Goal: Entertainment & Leisure: Consume media (video, audio)

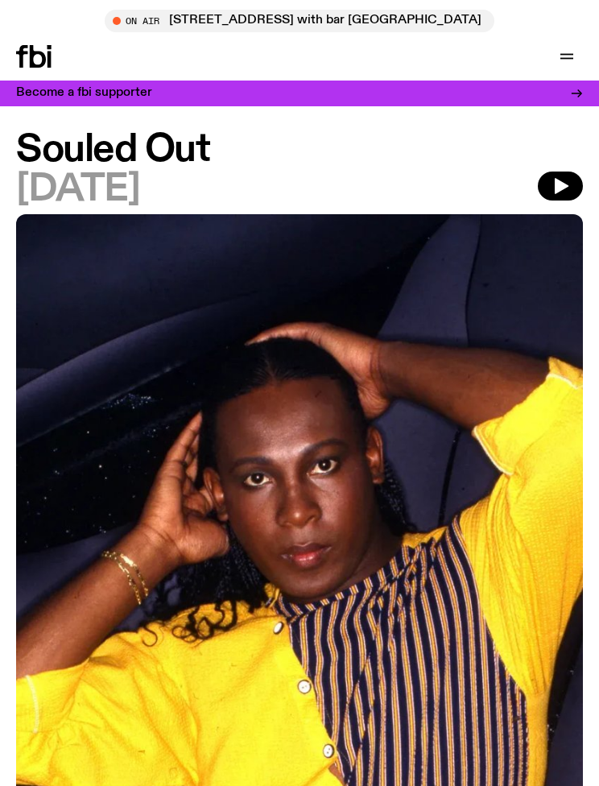
click at [568, 196] on button "button" at bounding box center [560, 185] width 45 height 29
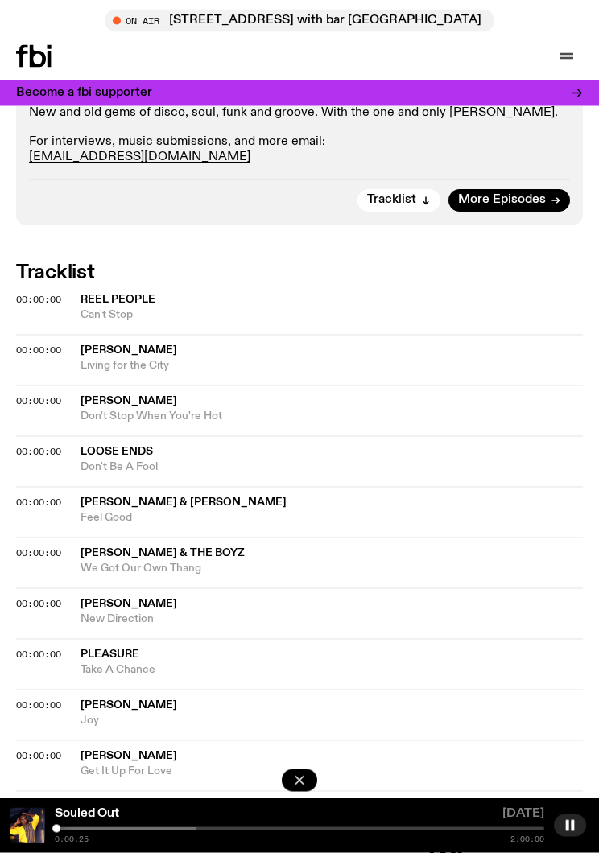
scroll to position [997, 0]
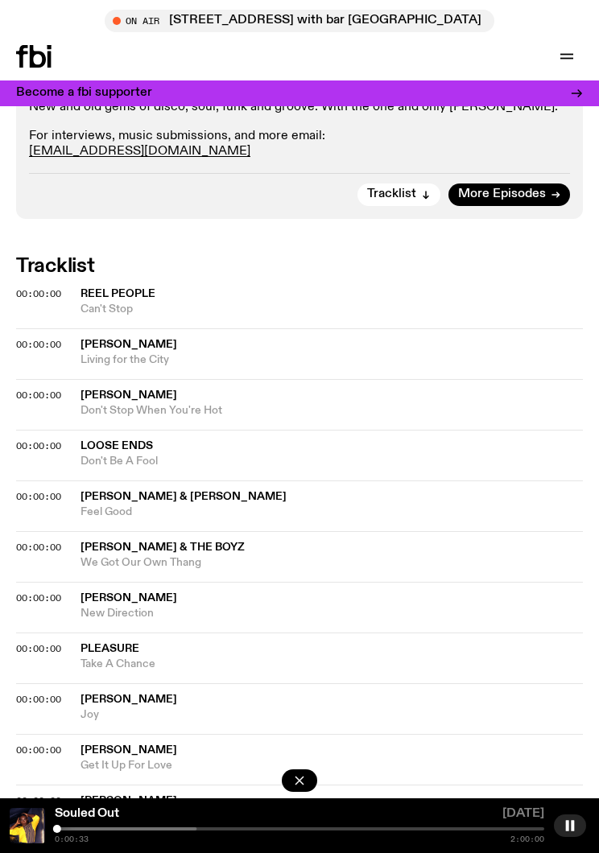
click at [427, 196] on icon "button" at bounding box center [426, 195] width 10 height 10
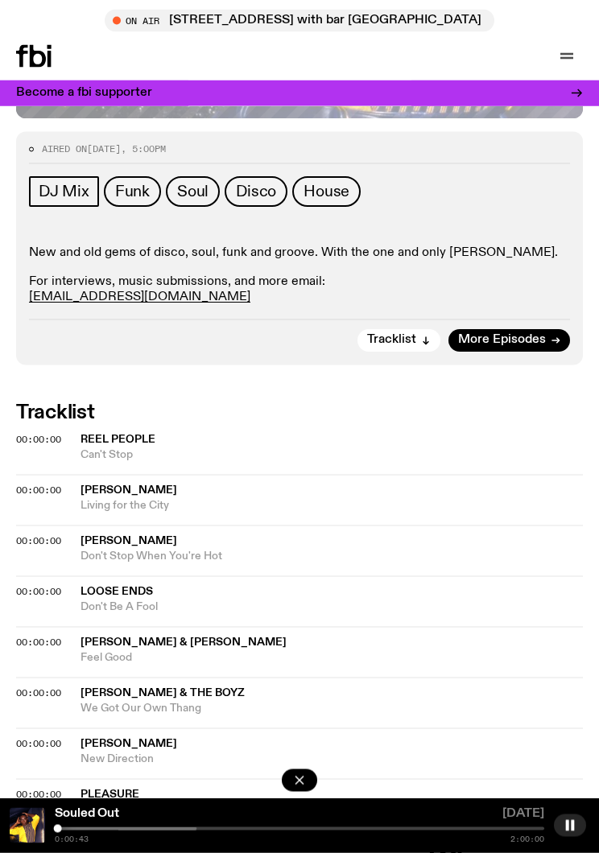
scroll to position [856, 0]
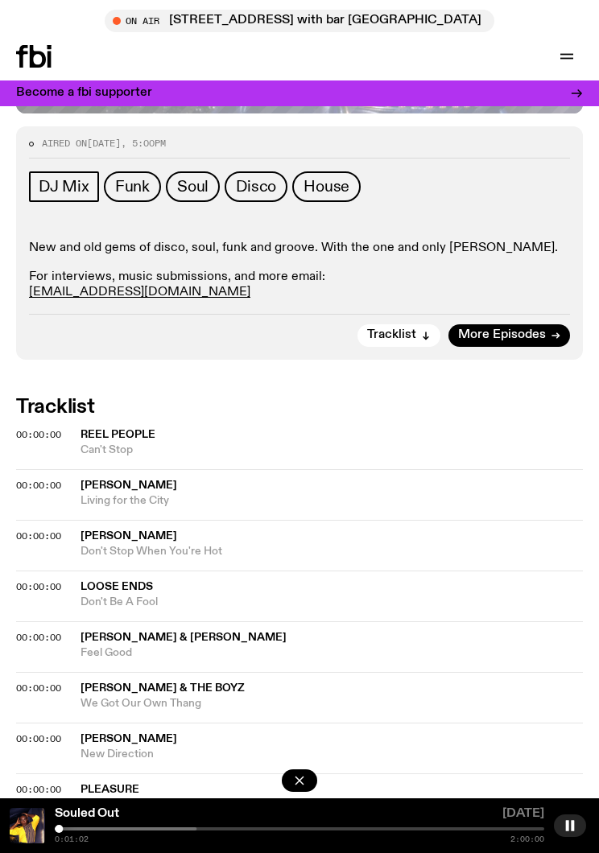
click at [378, 785] on div "Souled Out" at bounding box center [274, 816] width 444 height 16
click at [411, 785] on div "Souled Out" at bounding box center [274, 814] width 444 height 12
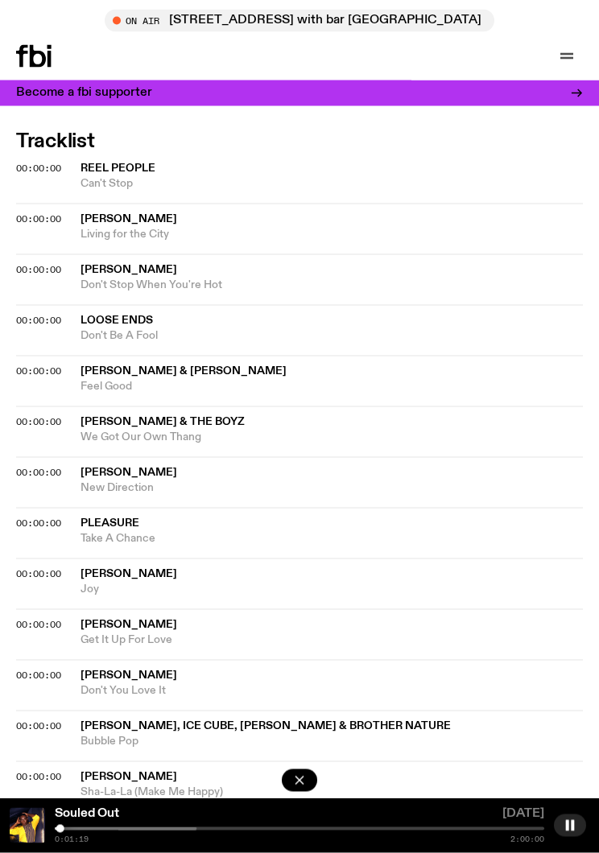
scroll to position [1122, 0]
click at [565, 63] on icon "button" at bounding box center [566, 56] width 19 height 19
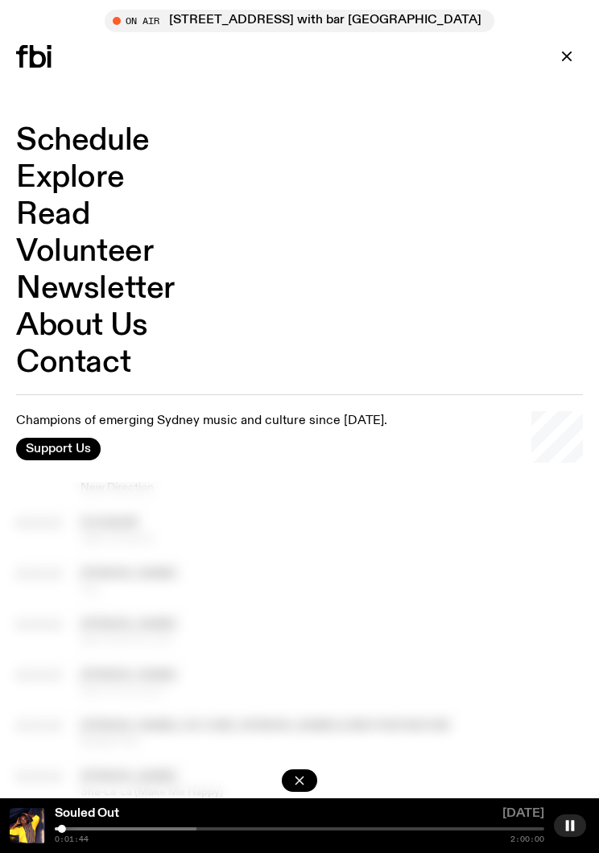
click at [579, 60] on button "button" at bounding box center [567, 56] width 32 height 23
click at [558, 59] on icon "button" at bounding box center [566, 56] width 19 height 19
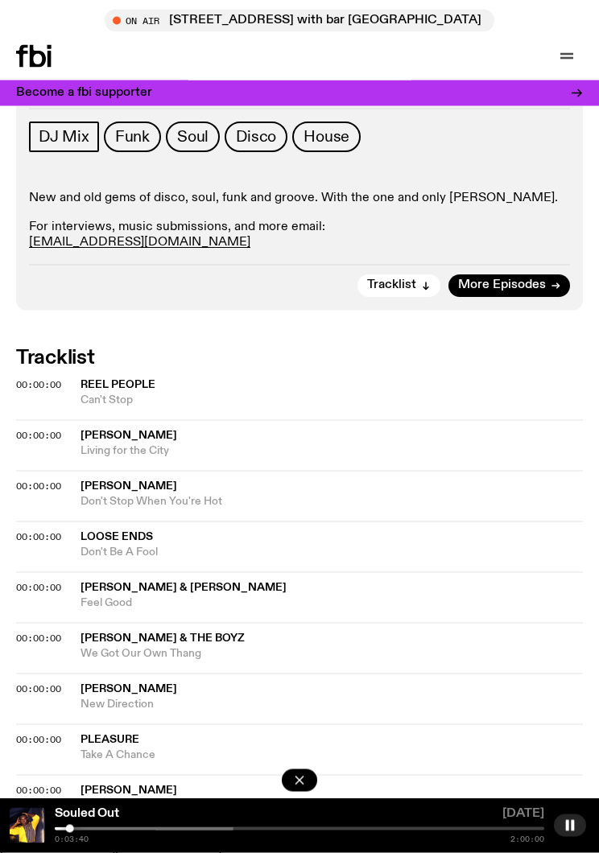
scroll to position [906, 0]
click at [158, 444] on span "Living for the City" at bounding box center [332, 451] width 502 height 15
click at [547, 385] on span "Reel People" at bounding box center [332, 385] width 502 height 15
click at [92, 785] on div at bounding box center [6, 829] width 490 height 3
click at [450, 479] on span "[PERSON_NAME]" at bounding box center [332, 486] width 502 height 15
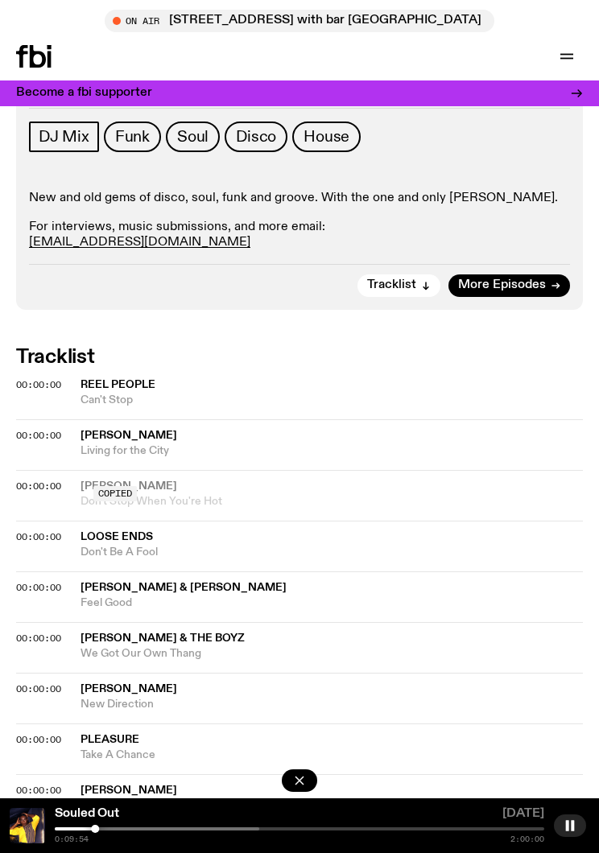
click at [304, 785] on icon "button" at bounding box center [299, 781] width 16 height 16
